Goal: Task Accomplishment & Management: Manage account settings

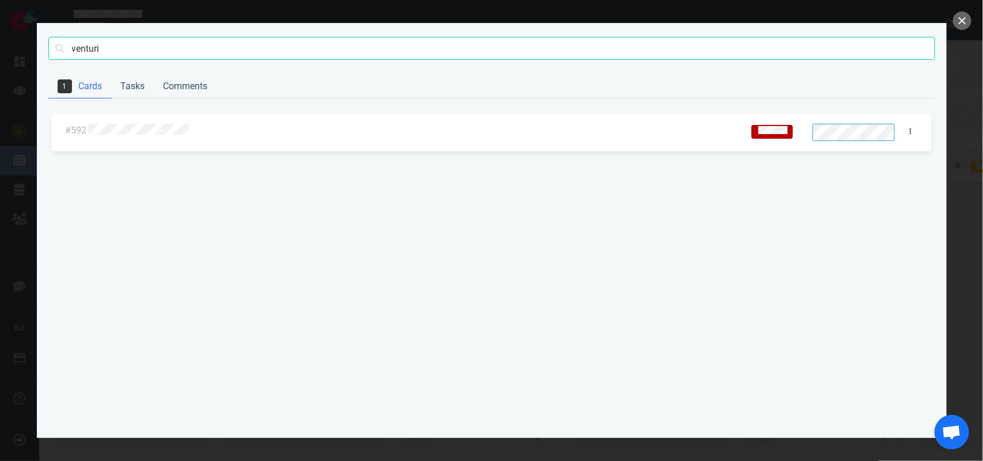
scroll to position [0, 1500]
click at [73, 51] on input "venturi" at bounding box center [491, 48] width 887 height 23
type input "alviero"
click button "Search" at bounding box center [0, 0] width 0 height 0
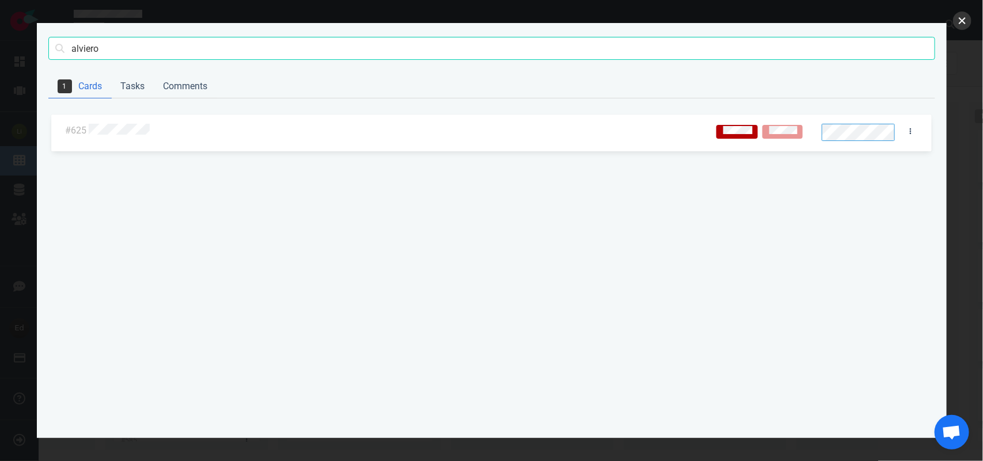
click at [954, 19] on button "close" at bounding box center [962, 21] width 18 height 18
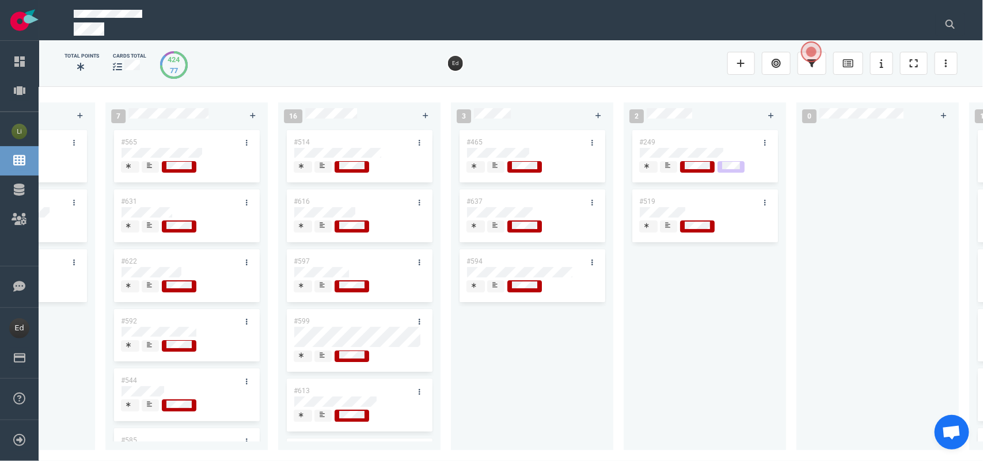
scroll to position [0, 1510]
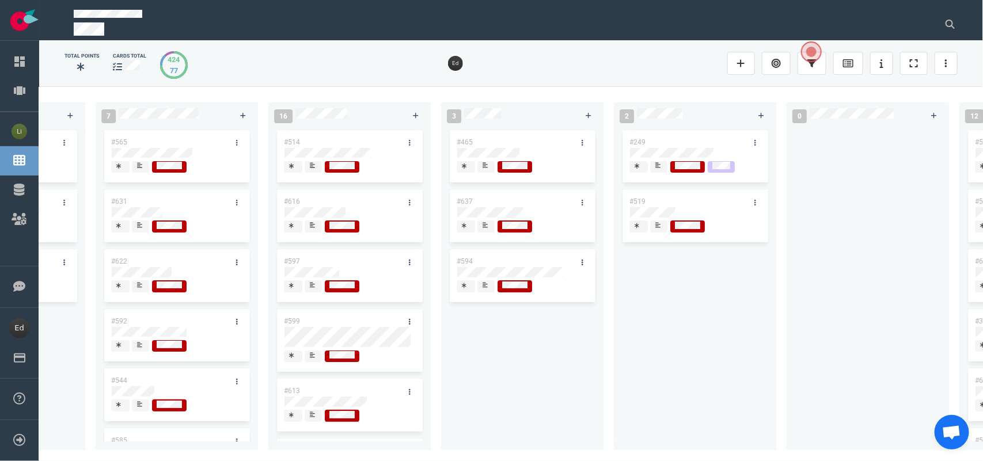
click at [491, 286] on span at bounding box center [485, 286] width 17 height 12
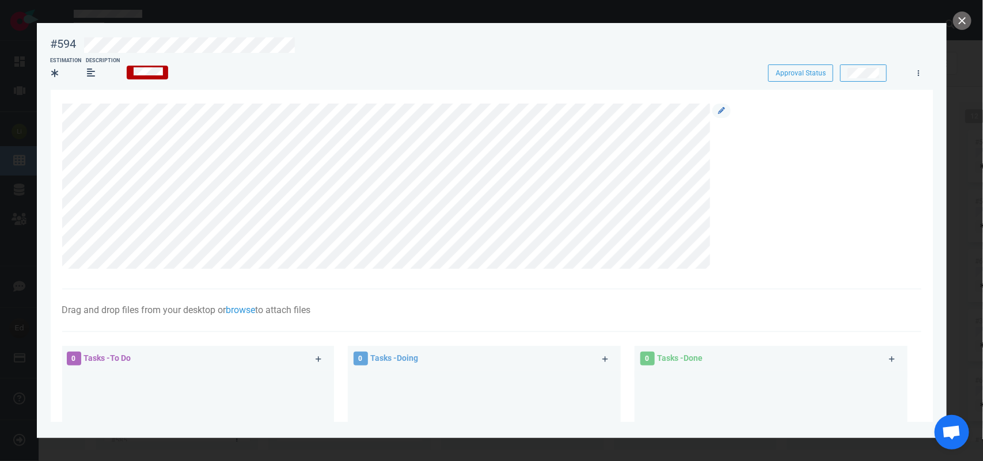
click at [711, 109] on div at bounding box center [720, 187] width 21 height 166
click at [723, 110] on icon at bounding box center [721, 110] width 7 height 7
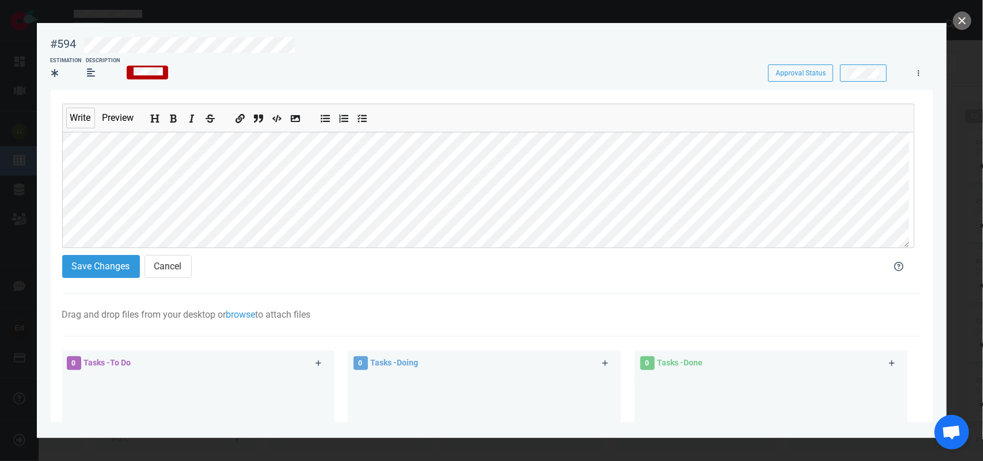
scroll to position [90, 0]
click at [97, 272] on button "Save Changes" at bounding box center [101, 266] width 78 height 23
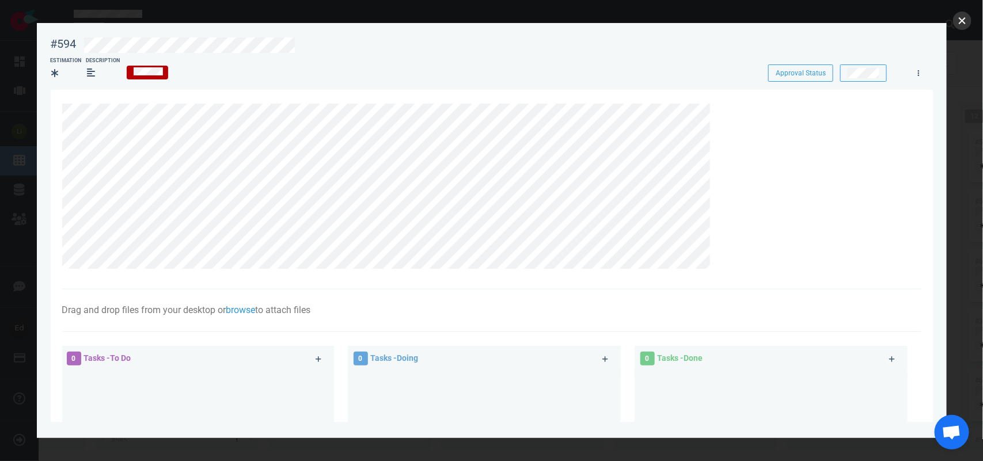
click at [958, 25] on button "close" at bounding box center [962, 21] width 18 height 18
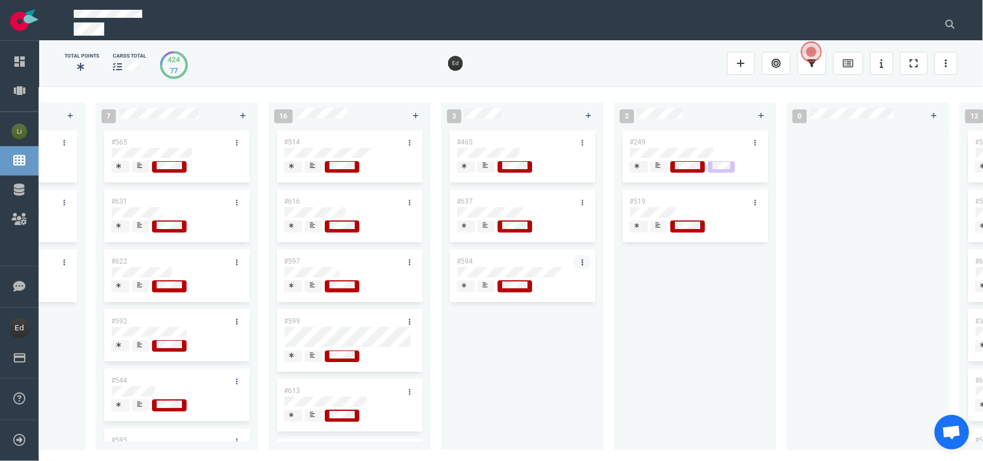
click at [583, 259] on link at bounding box center [582, 262] width 18 height 14
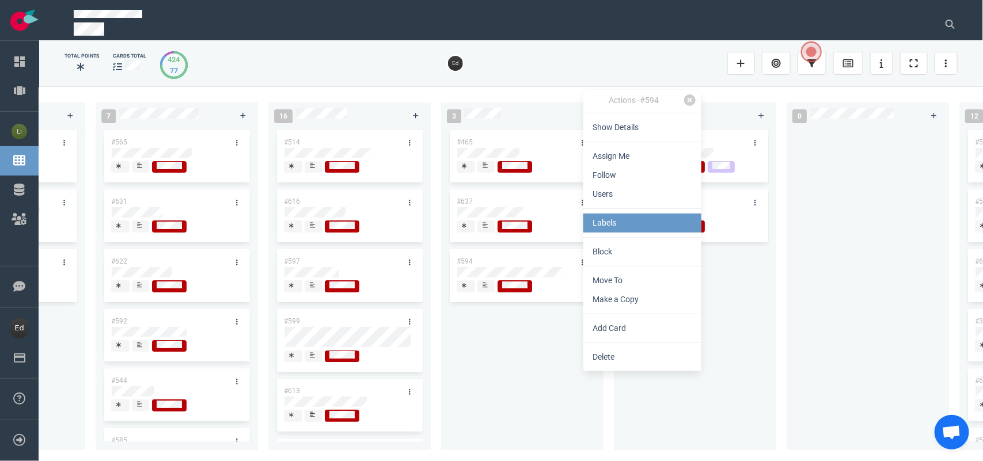
click at [628, 220] on link "Labels" at bounding box center [642, 223] width 118 height 19
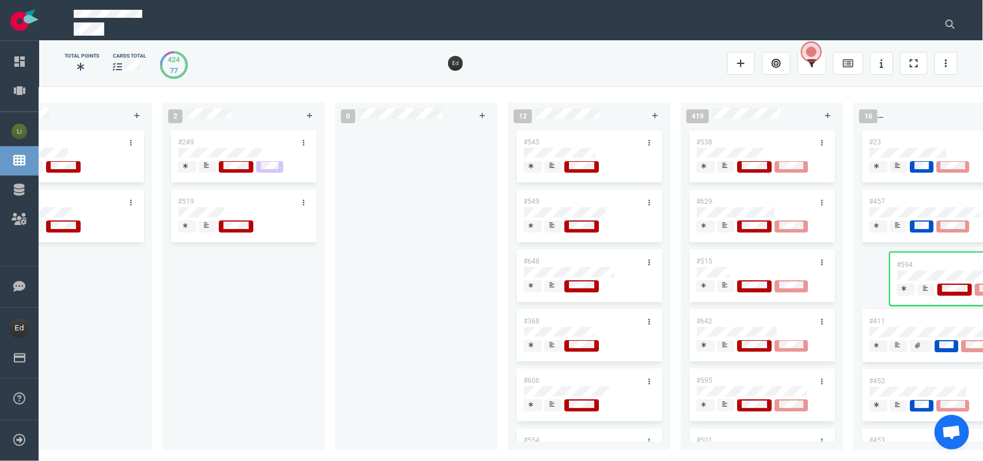
scroll to position [0, 2024]
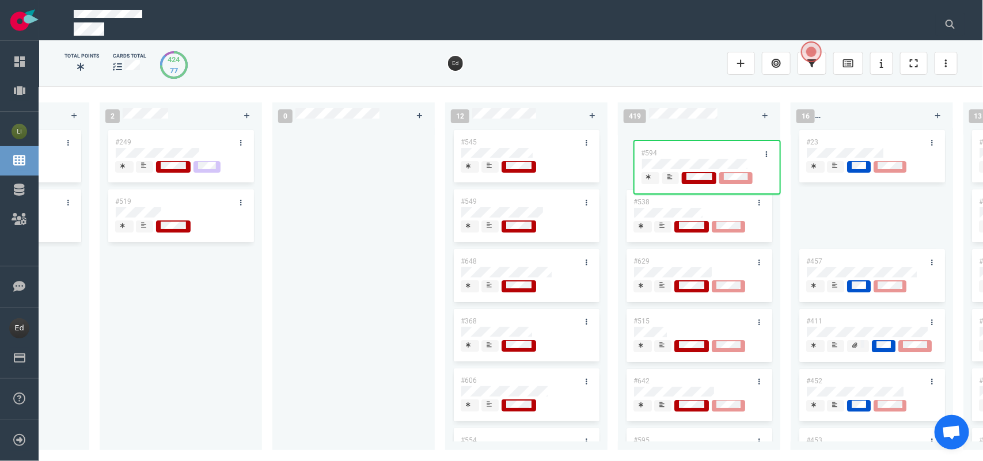
drag, startPoint x: 507, startPoint y: 257, endPoint x: 692, endPoint y: 149, distance: 214.5
click at [692, 149] on div "0 2 #658 #653 13 #656 #641 #639 #634 #635 #608 #611 #602 #603 3 #482 #390 #331 …" at bounding box center [511, 273] width 944 height 374
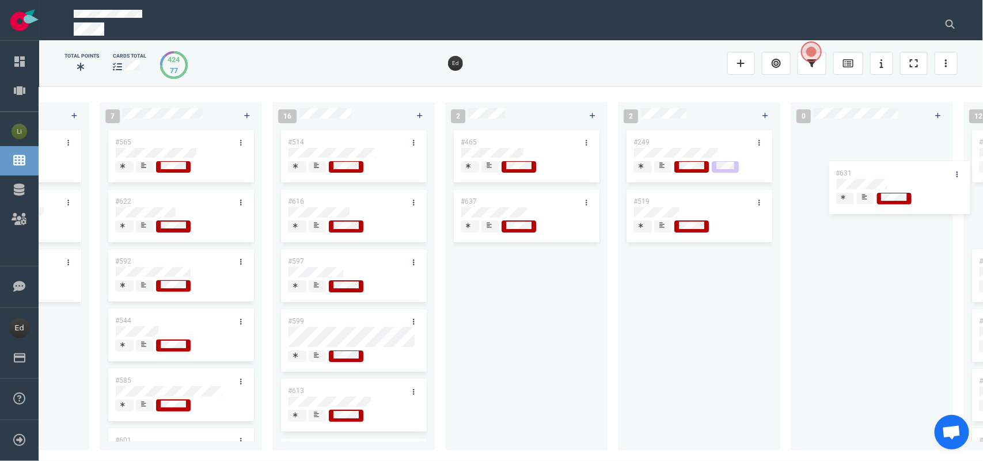
scroll to position [0, 1588]
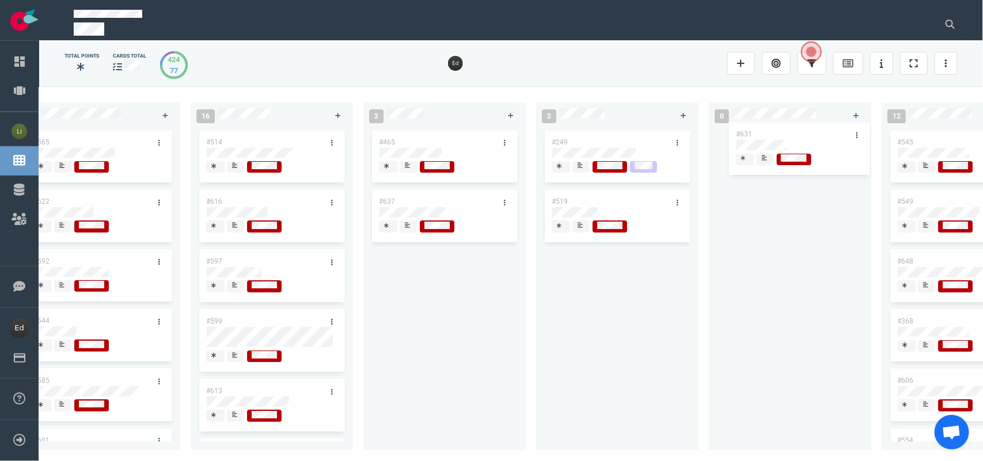
drag, startPoint x: 341, startPoint y: 210, endPoint x: 790, endPoint y: 143, distance: 453.7
click at [790, 143] on div "0 2 #658 #653 13 #656 #641 #639 #634 #635 #608 #611 #602 #603 3 #482 #390 #331 …" at bounding box center [511, 273] width 944 height 374
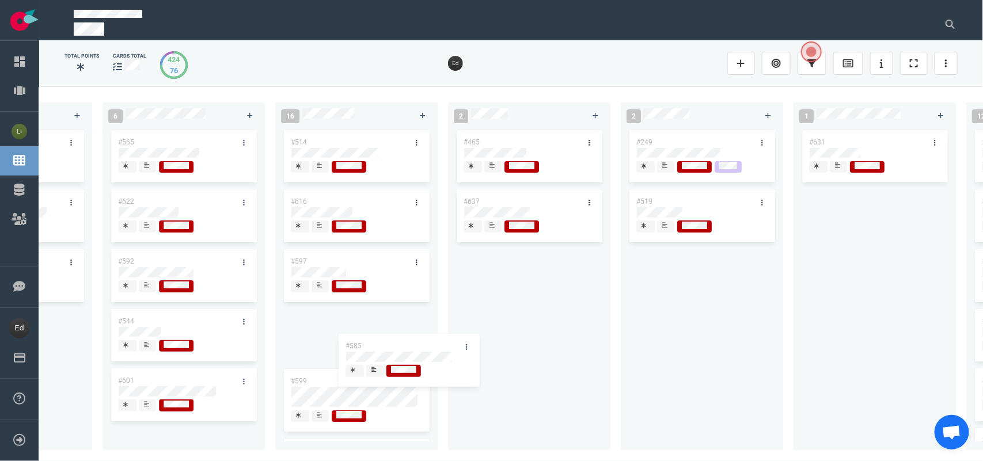
scroll to position [0, 0]
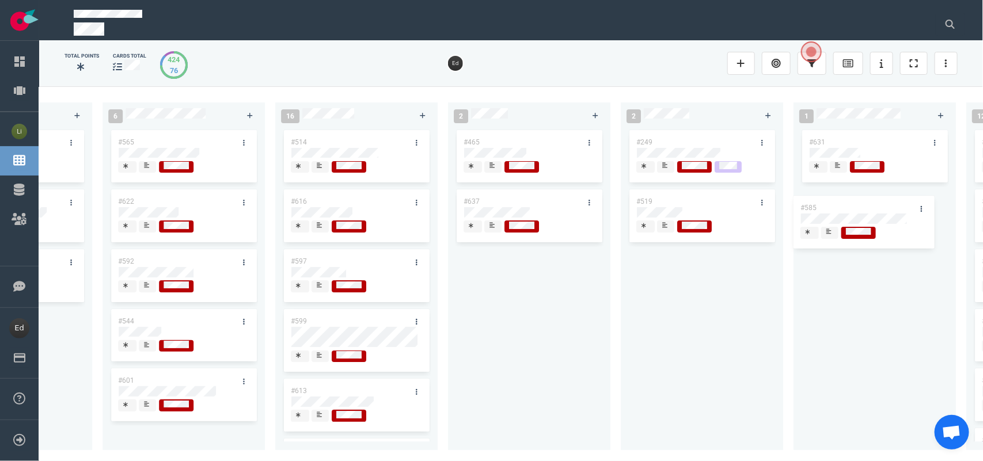
drag, startPoint x: 154, startPoint y: 331, endPoint x: 837, endPoint y: 209, distance: 693.3
click at [837, 209] on div "0 2 #658 #653 13 #656 #641 #639 #634 #635 #608 #611 #602 #603 3 #482 #390 #331 …" at bounding box center [511, 273] width 944 height 374
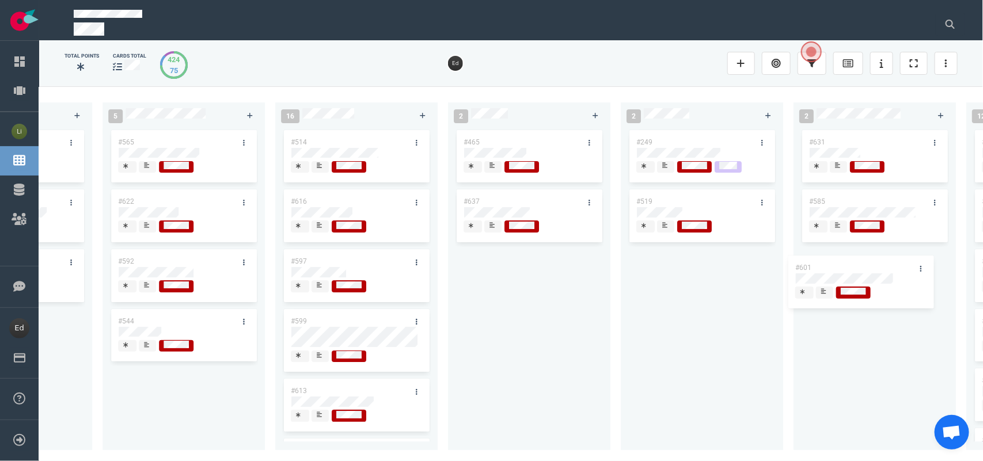
drag, startPoint x: 227, startPoint y: 392, endPoint x: 845, endPoint y: 266, distance: 630.1
click at [845, 266] on div "0 2 #658 #653 13 #656 #641 #639 #634 #635 #608 #611 #602 #603 3 #482 #390 #331 …" at bounding box center [511, 273] width 944 height 374
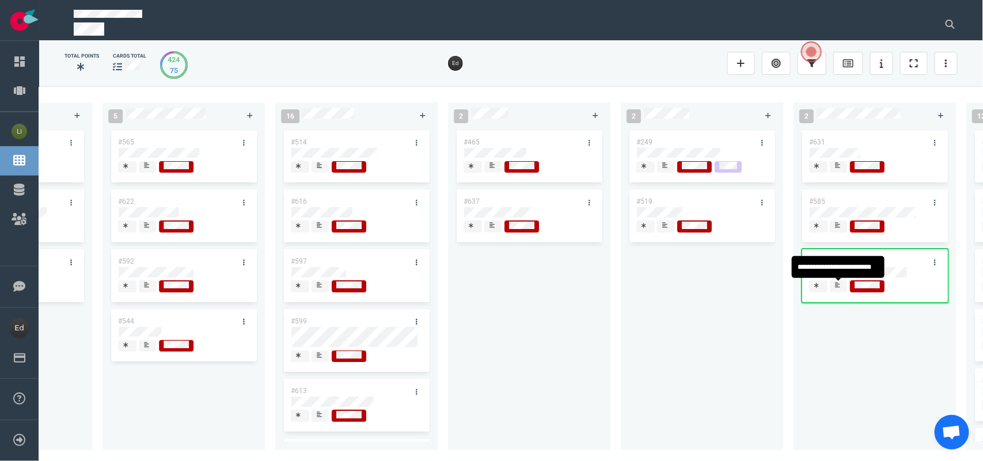
click at [844, 288] on span at bounding box center [838, 286] width 17 height 12
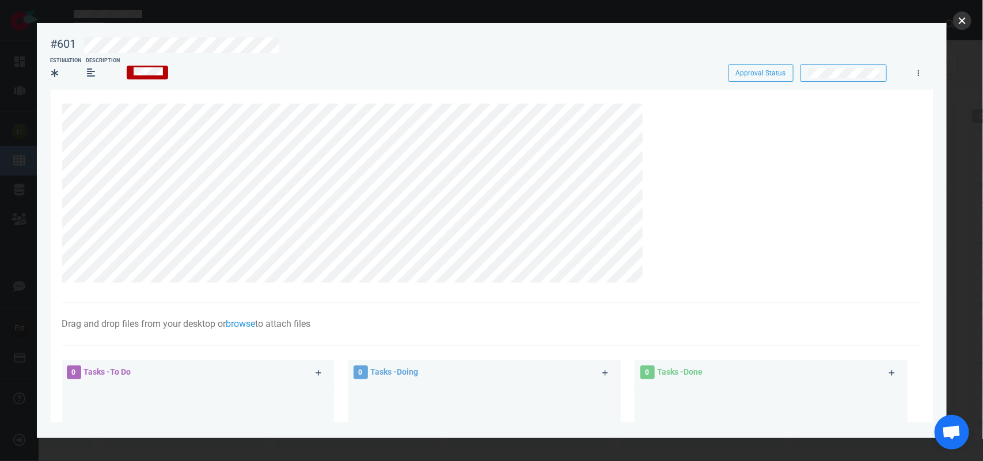
click at [960, 16] on button "close" at bounding box center [962, 21] width 18 height 18
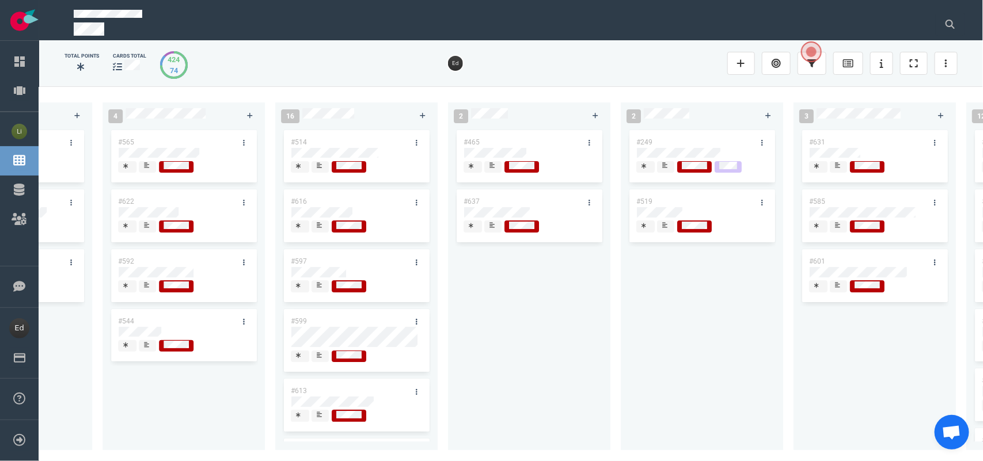
click at [842, 230] on div at bounding box center [838, 227] width 8 height 12
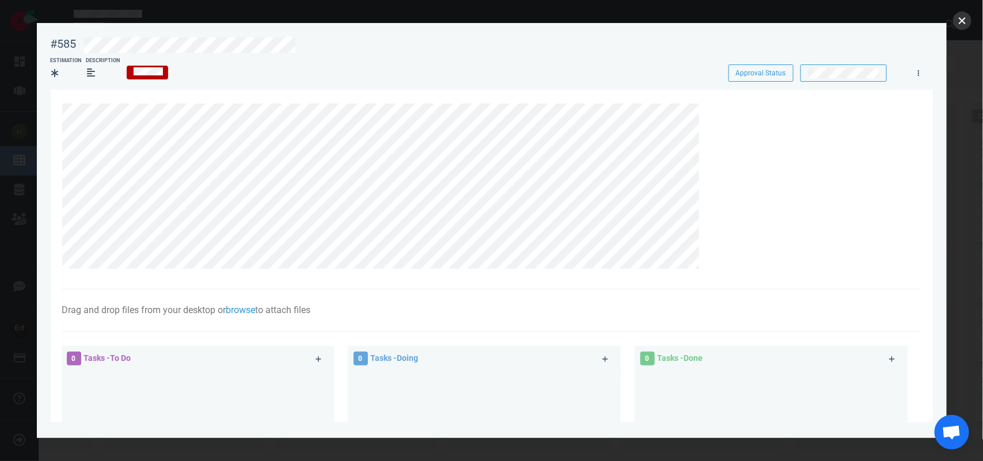
click at [966, 19] on button "close" at bounding box center [962, 21] width 18 height 18
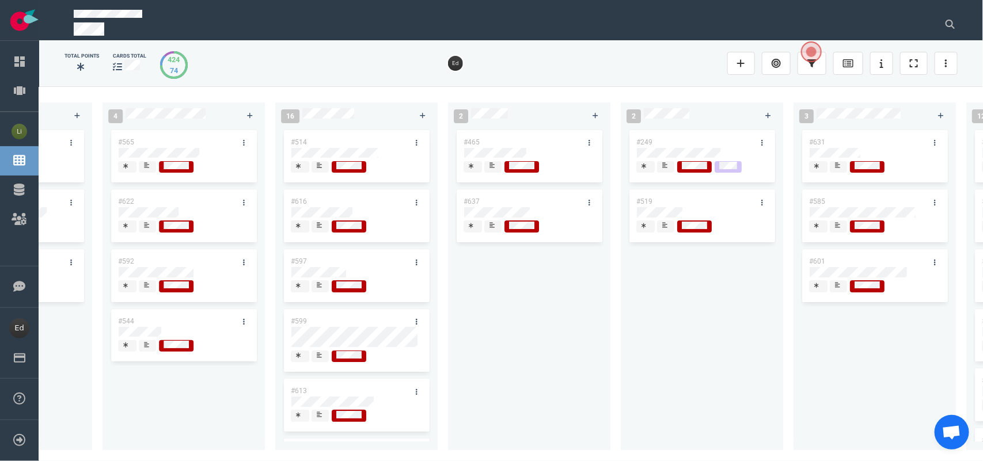
click at [147, 165] on icon at bounding box center [146, 165] width 5 height 5
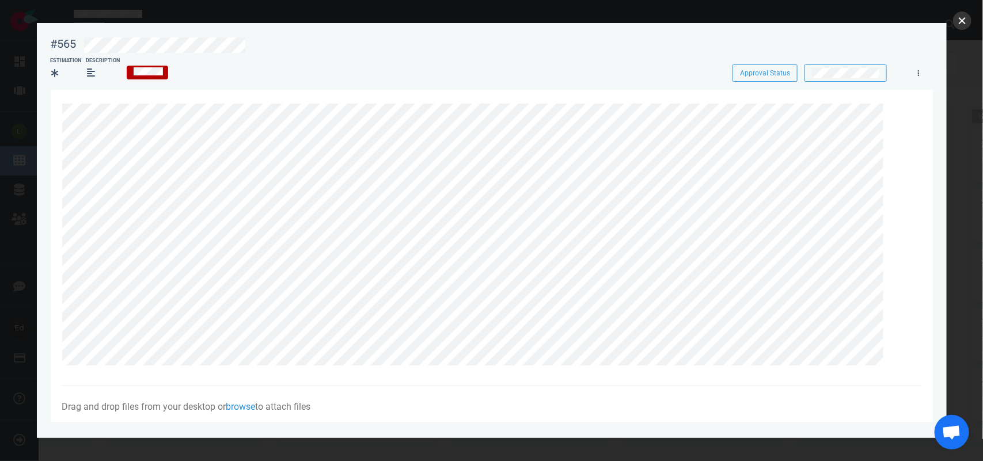
click at [963, 23] on button "close" at bounding box center [962, 21] width 18 height 18
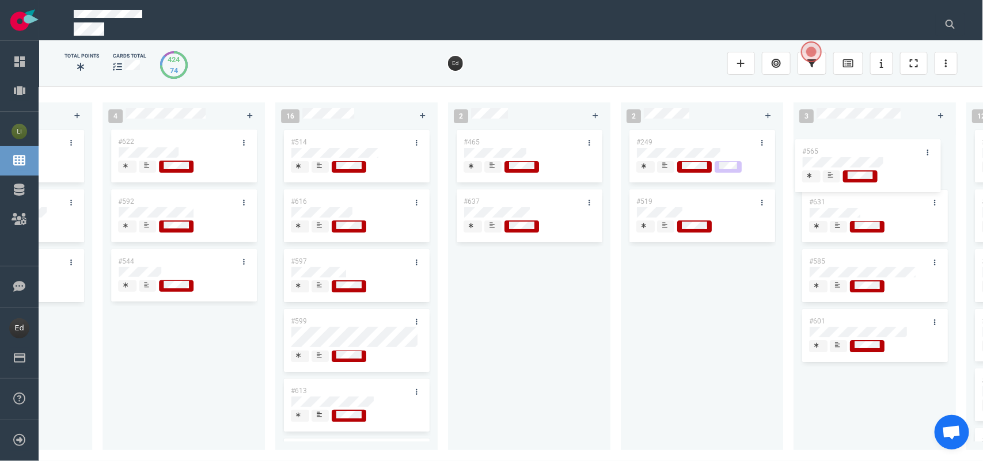
drag, startPoint x: 195, startPoint y: 137, endPoint x: 879, endPoint y: 147, distance: 684.3
click at [879, 147] on div "0 2 #658 #653 13 #656 #641 #639 #634 #635 #608 #611 #602 #603 3 #482 #390 #331 …" at bounding box center [511, 273] width 944 height 374
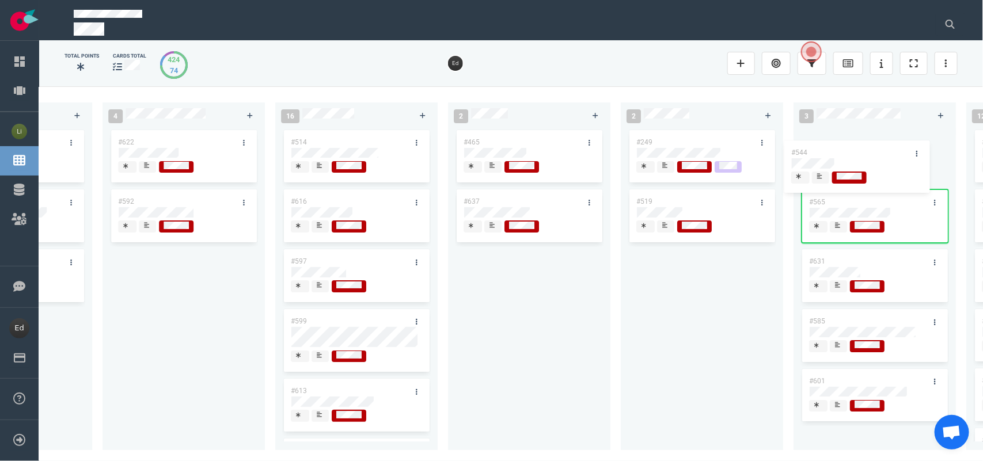
drag, startPoint x: 527, startPoint y: 236, endPoint x: 822, endPoint y: 142, distance: 310.0
click at [822, 142] on div "0 2 #658 #653 13 #656 #641 #639 #634 #635 #608 #611 #602 #603 3 #482 #390 #331 …" at bounding box center [511, 273] width 944 height 374
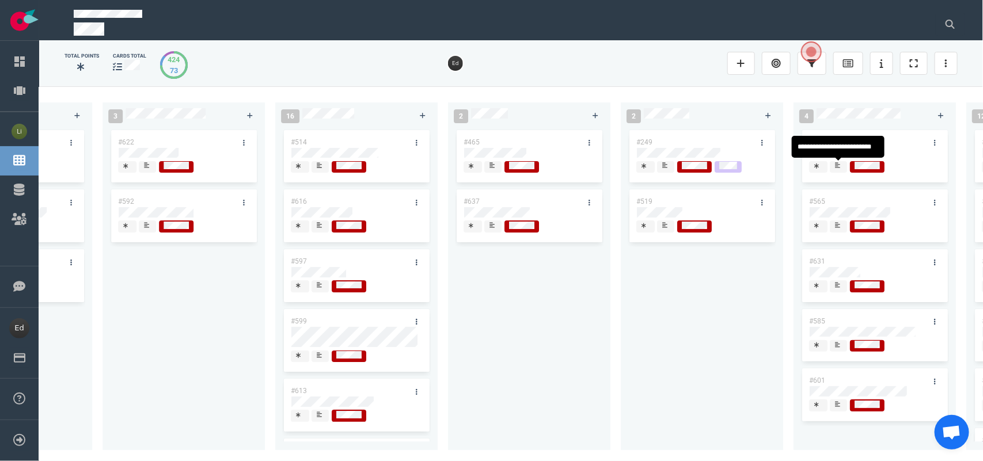
click at [834, 168] on div at bounding box center [838, 167] width 8 height 12
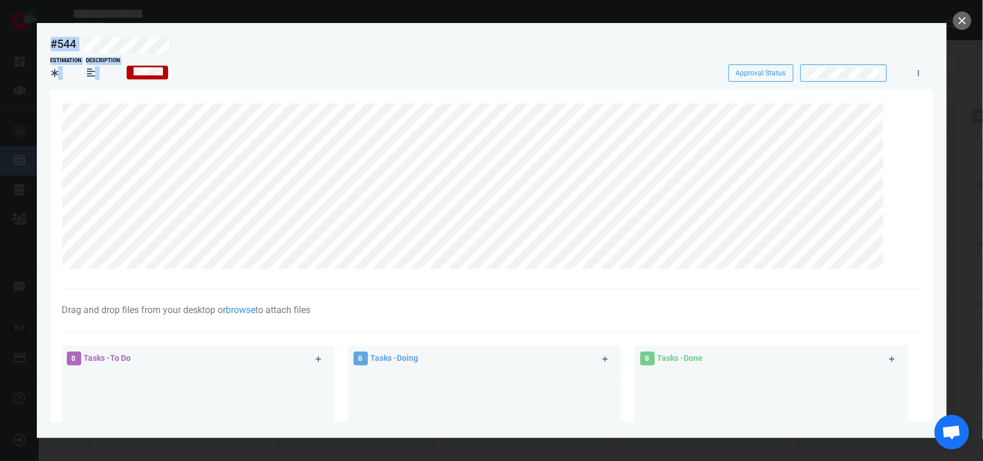
click at [26, 167] on div "#544 Approval Status Estimation Description Approval Status Drag and drop files…" at bounding box center [491, 230] width 983 height 461
click at [52, 170] on section "Drag and drop files from your desktop or browse to attach files Attach Files Co…" at bounding box center [492, 362] width 882 height 544
click at [965, 23] on button "close" at bounding box center [962, 21] width 18 height 18
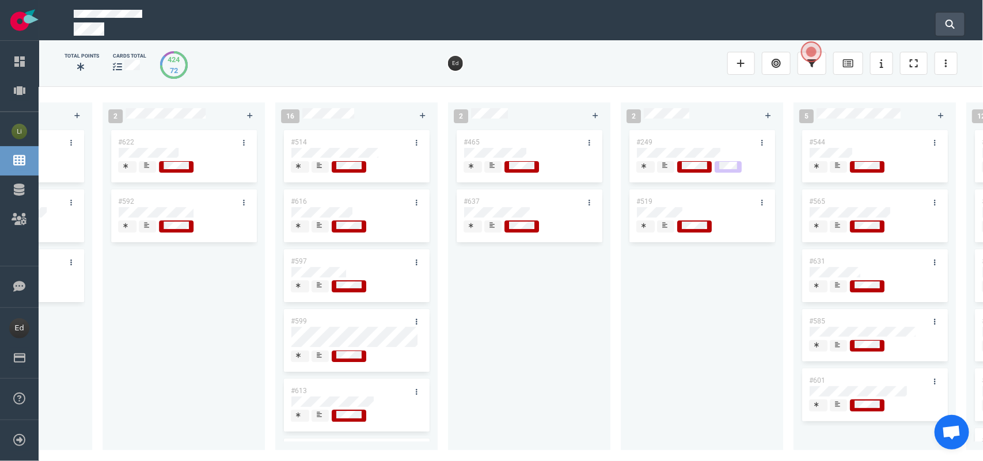
click at [944, 17] on button at bounding box center [950, 24] width 29 height 23
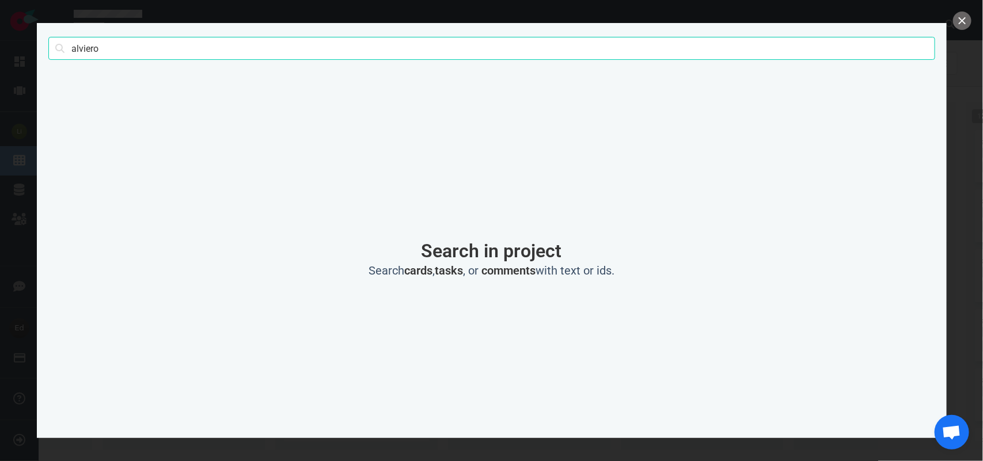
click at [88, 49] on input "alviero" at bounding box center [491, 48] width 887 height 23
click at [110, 50] on input "alviero" at bounding box center [491, 48] width 887 height 23
click button "Search" at bounding box center [0, 0] width 0 height 0
